Goal: Task Accomplishment & Management: Manage account settings

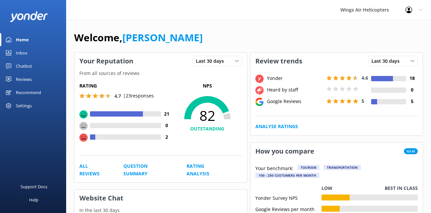
click at [29, 80] on div "Reviews" at bounding box center [24, 79] width 16 height 13
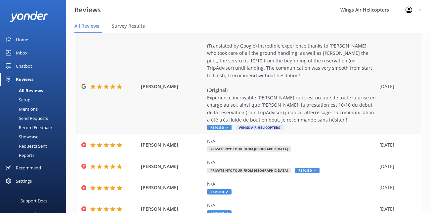
scroll to position [49, 0]
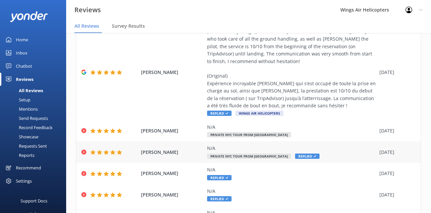
click at [241, 150] on div "N/A" at bounding box center [291, 148] width 169 height 7
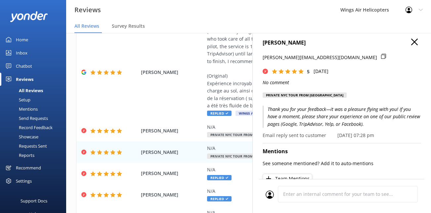
scroll to position [8, 0]
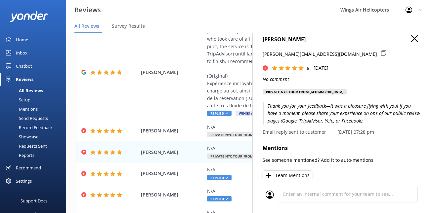
click at [415, 40] on use "button" at bounding box center [414, 38] width 7 height 7
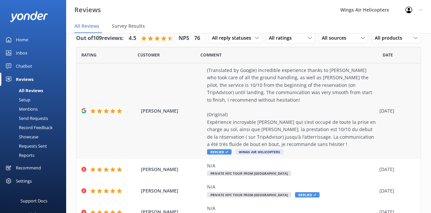
scroll to position [0, 0]
